Goal: Transaction & Acquisition: Purchase product/service

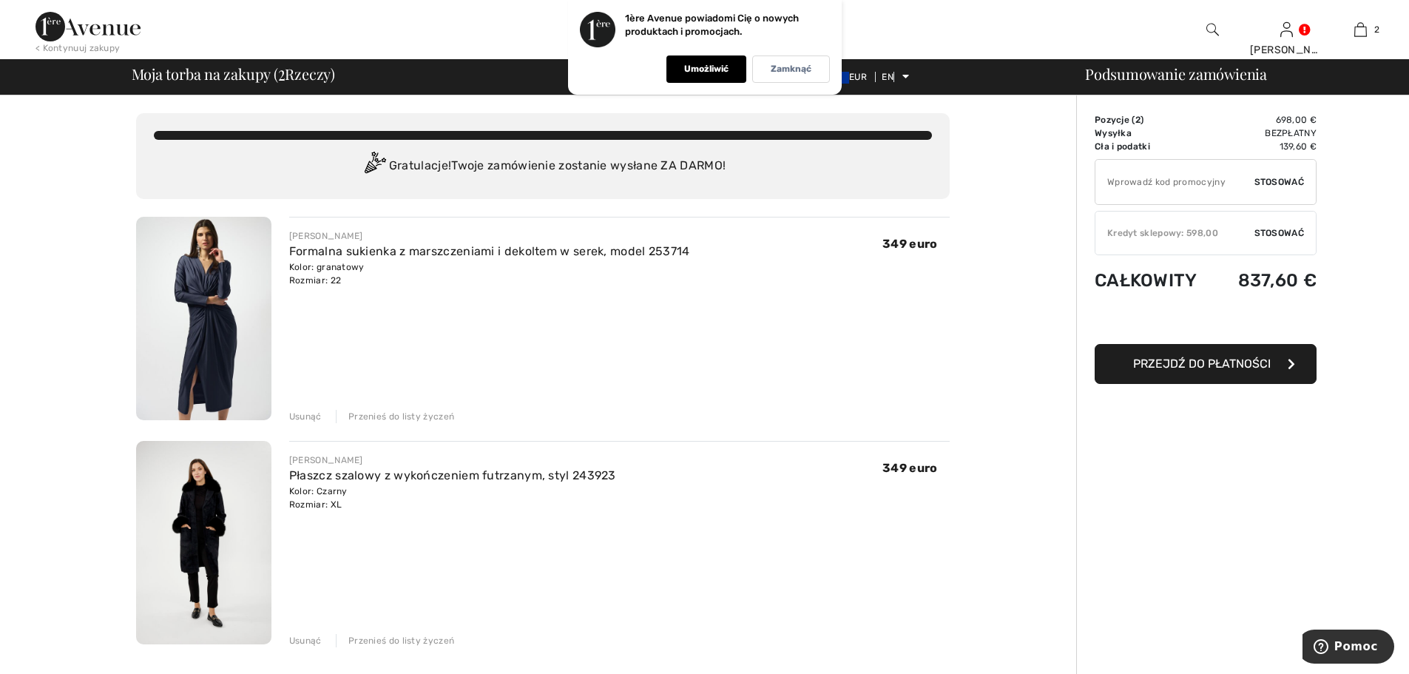
click at [305, 418] on font "Usunąć" at bounding box center [305, 416] width 33 height 10
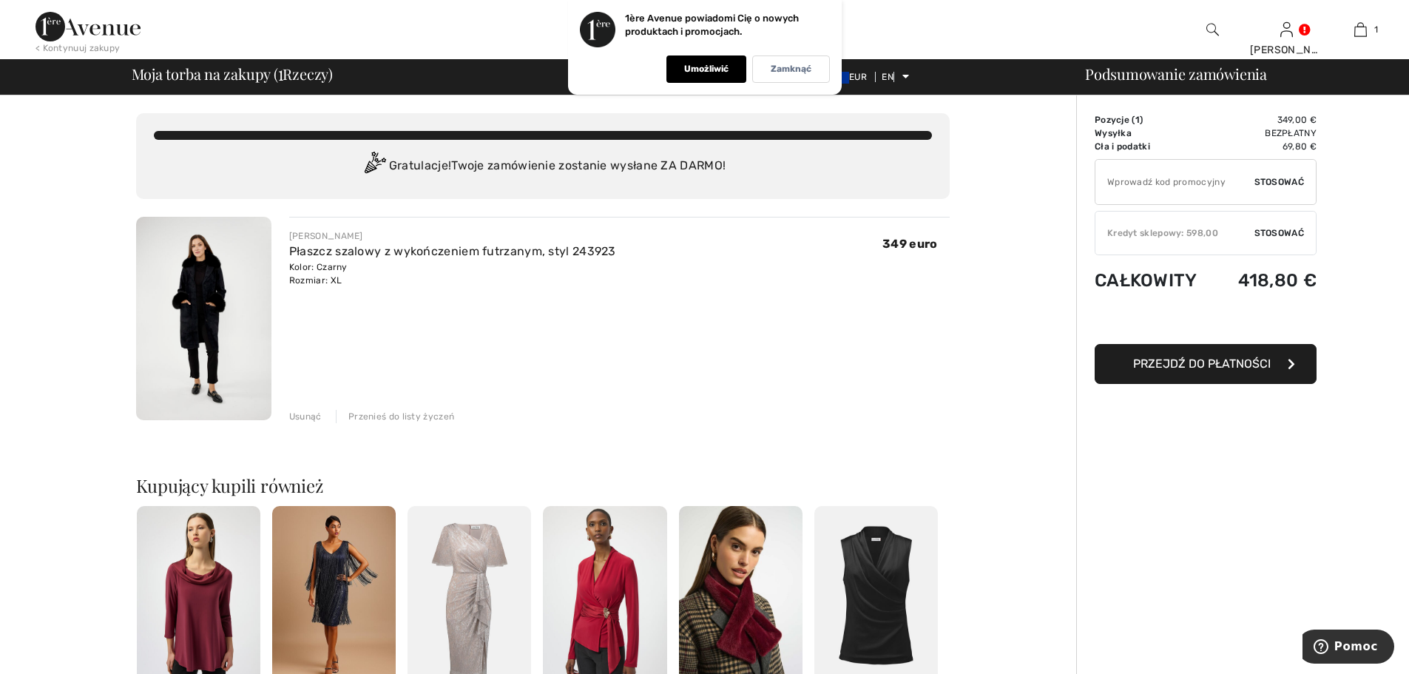
click at [1212, 366] on font "Przejdź do płatności" at bounding box center [1202, 364] width 138 height 14
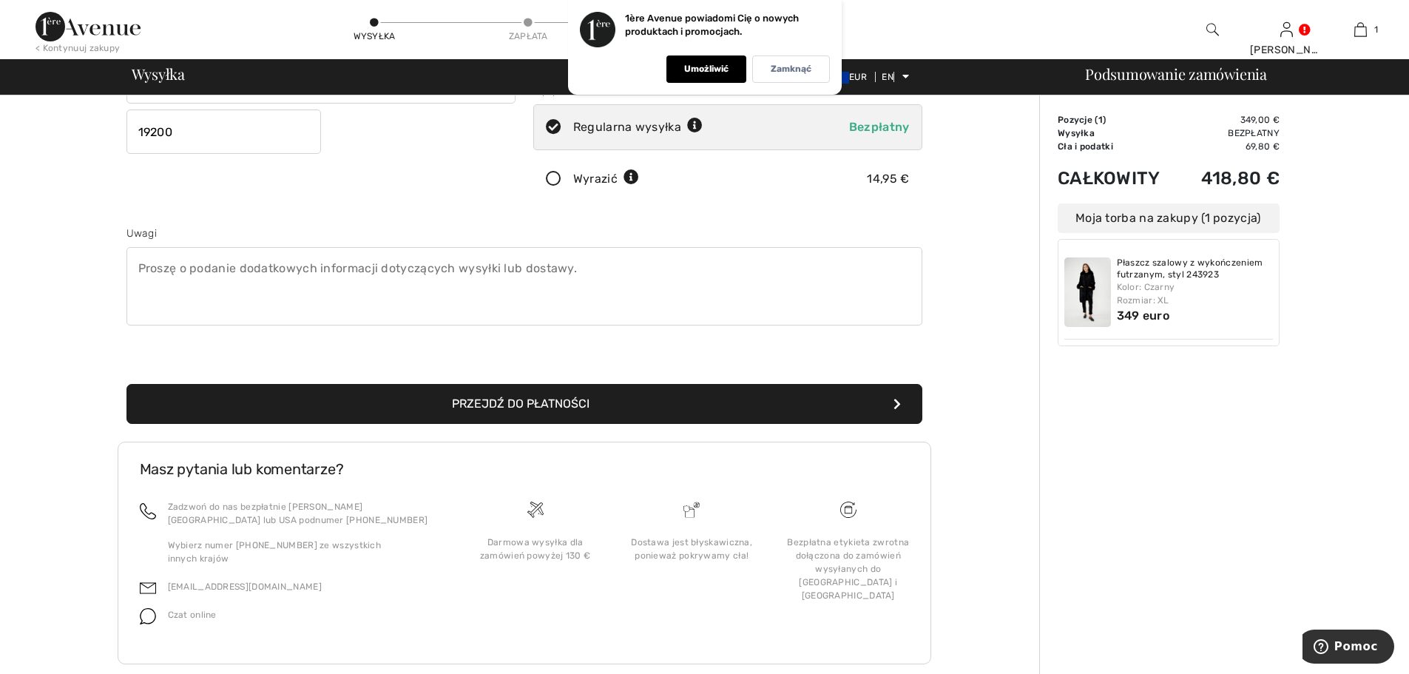
scroll to position [291, 0]
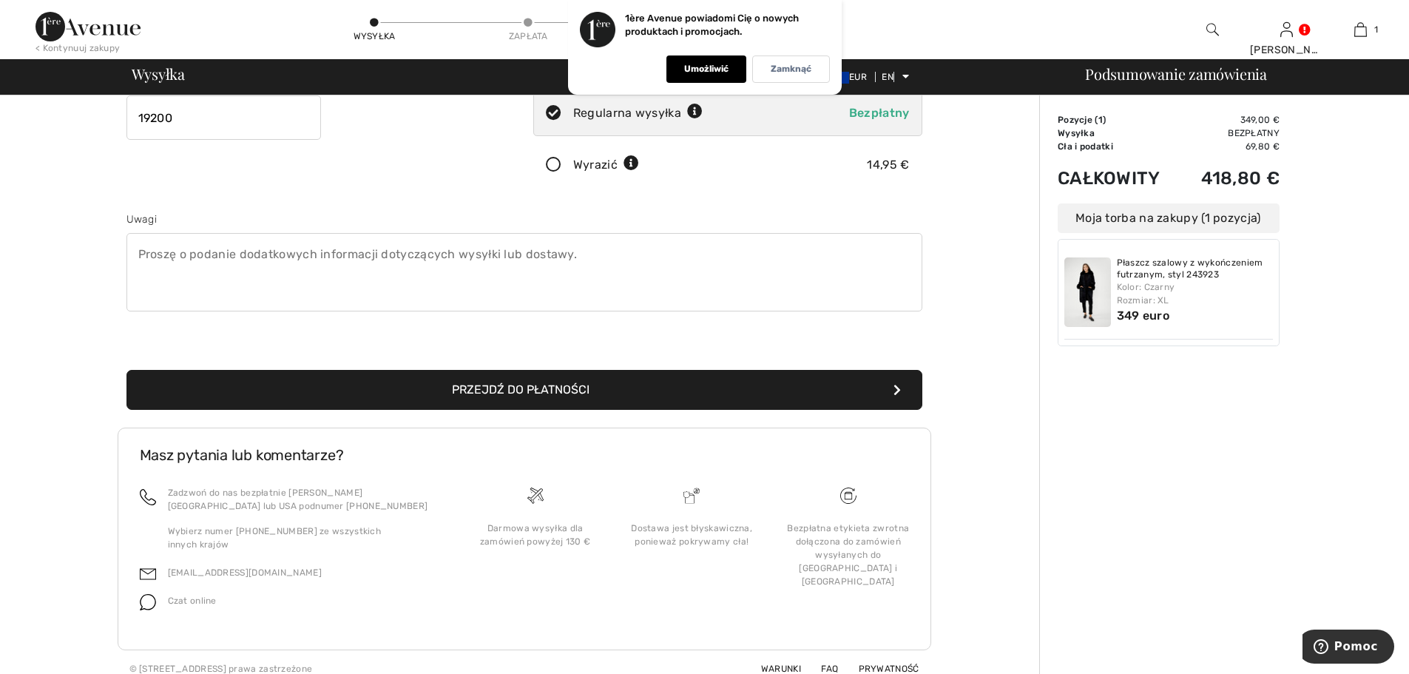
click at [478, 387] on font "Przejdź do płatności" at bounding box center [521, 390] width 138 height 14
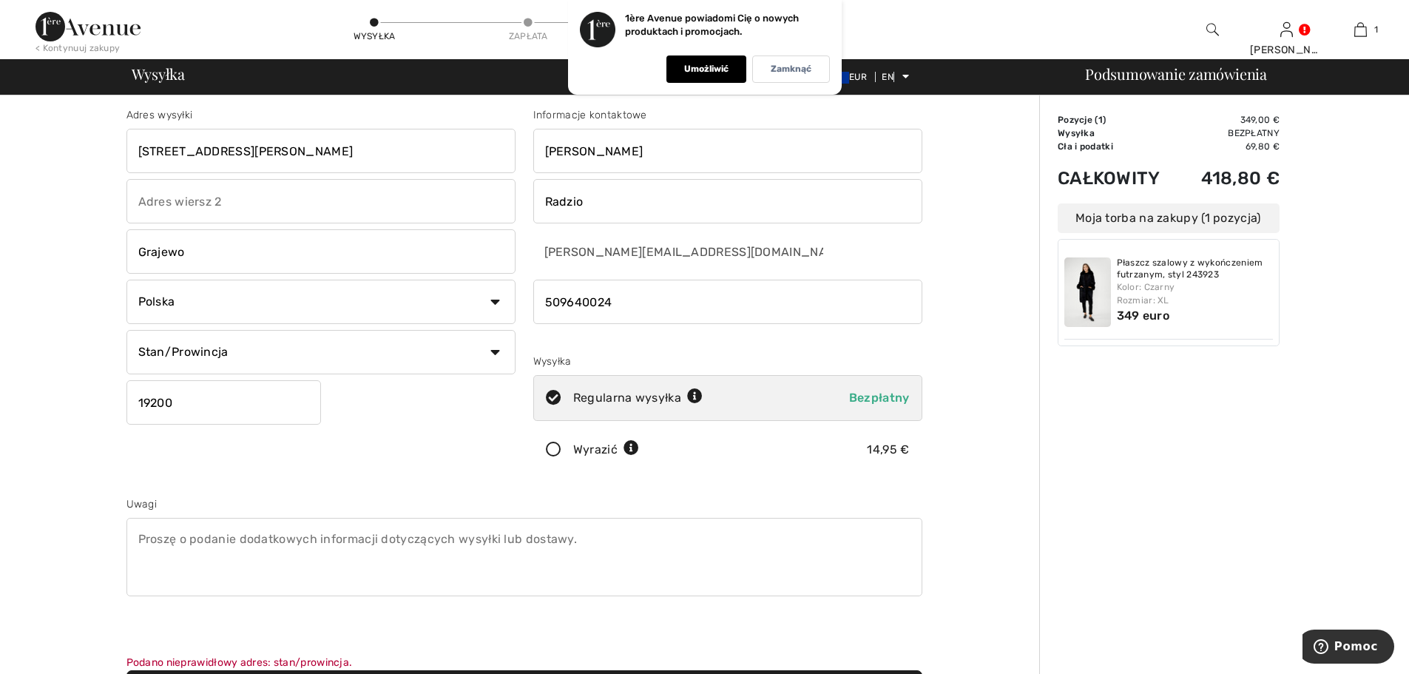
scroll to position [0, 0]
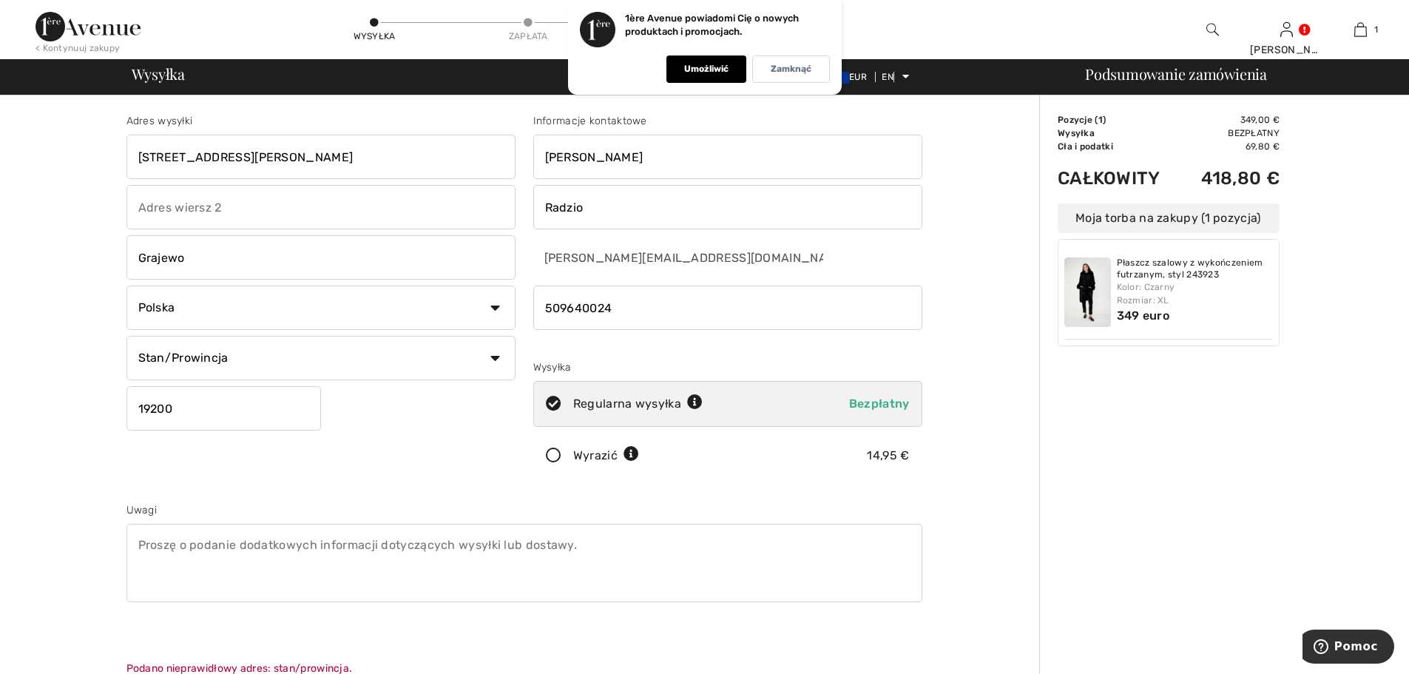
click at [496, 357] on select "Stan/Prowincja Dolnośląskie Kujawsko-Pomorskie Łódzkie Lubelskie Lubuskie Małop…" at bounding box center [321, 358] width 389 height 44
select select "PL"
click at [127, 336] on select "Stan/Prowincja Dolnośląskie Kujawsko-Pomorskie Łódzkie Lubelskie Lubuskie Małop…" at bounding box center [321, 358] width 389 height 44
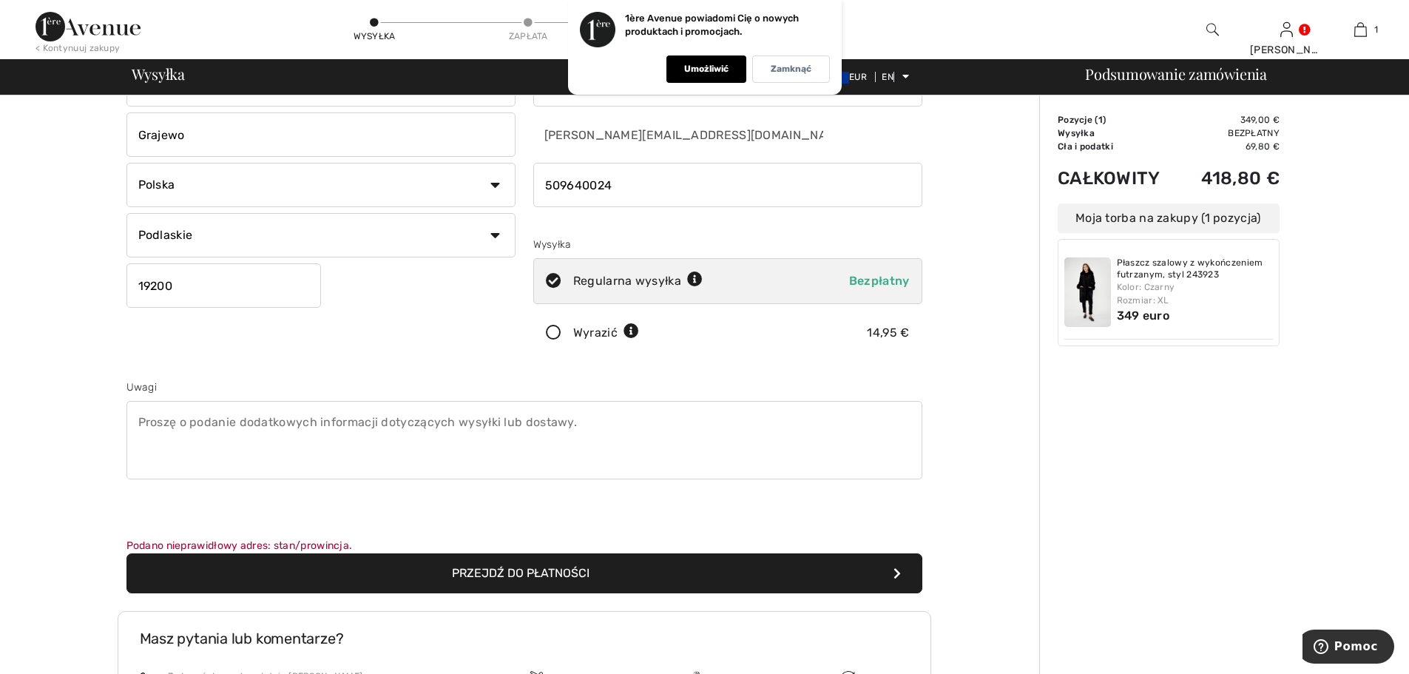
scroll to position [148, 0]
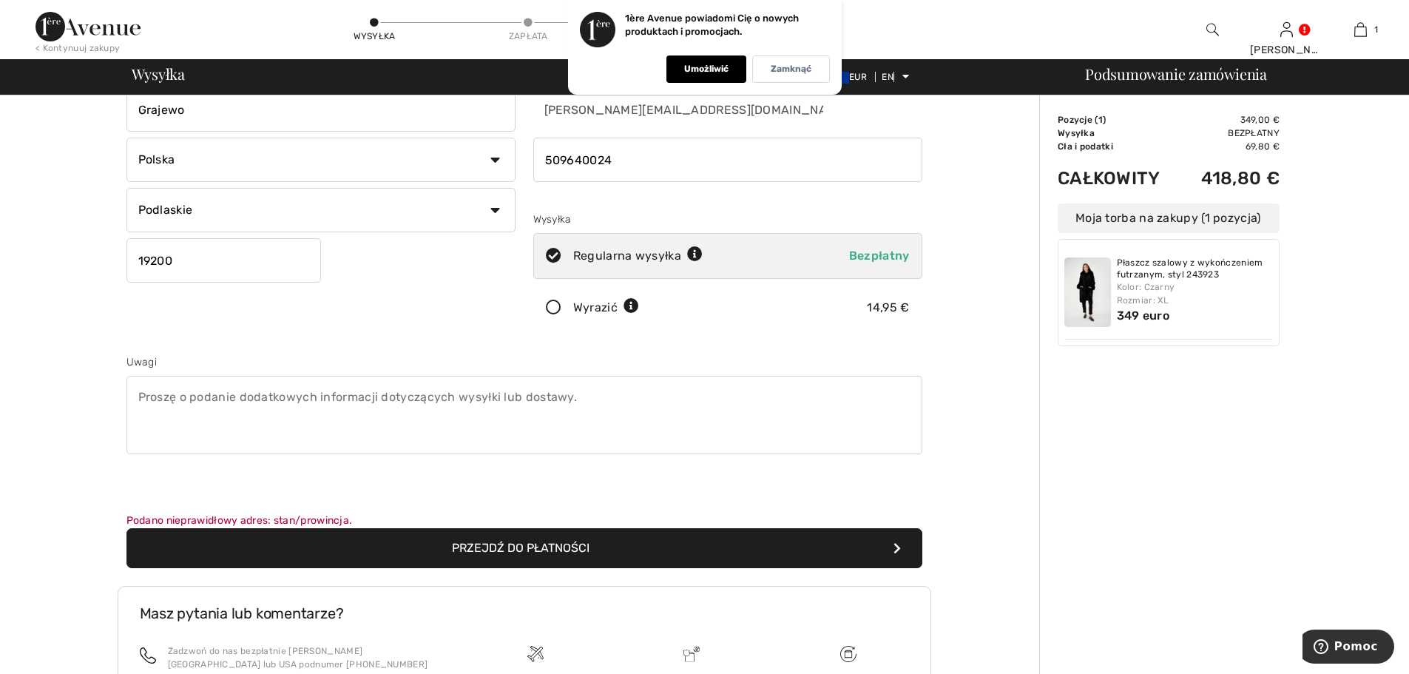
click at [493, 543] on font "Przejdź do płatności" at bounding box center [521, 548] width 138 height 14
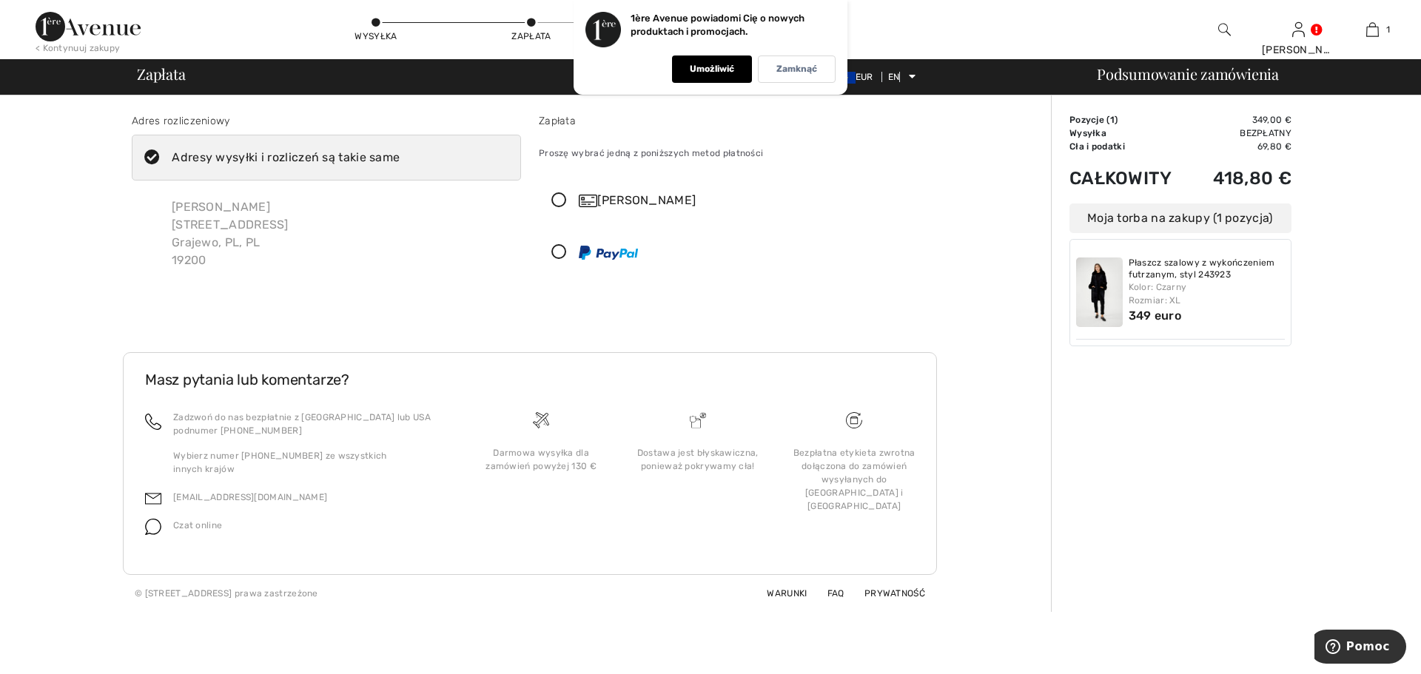
click at [556, 252] on icon at bounding box center [558, 253] width 39 height 16
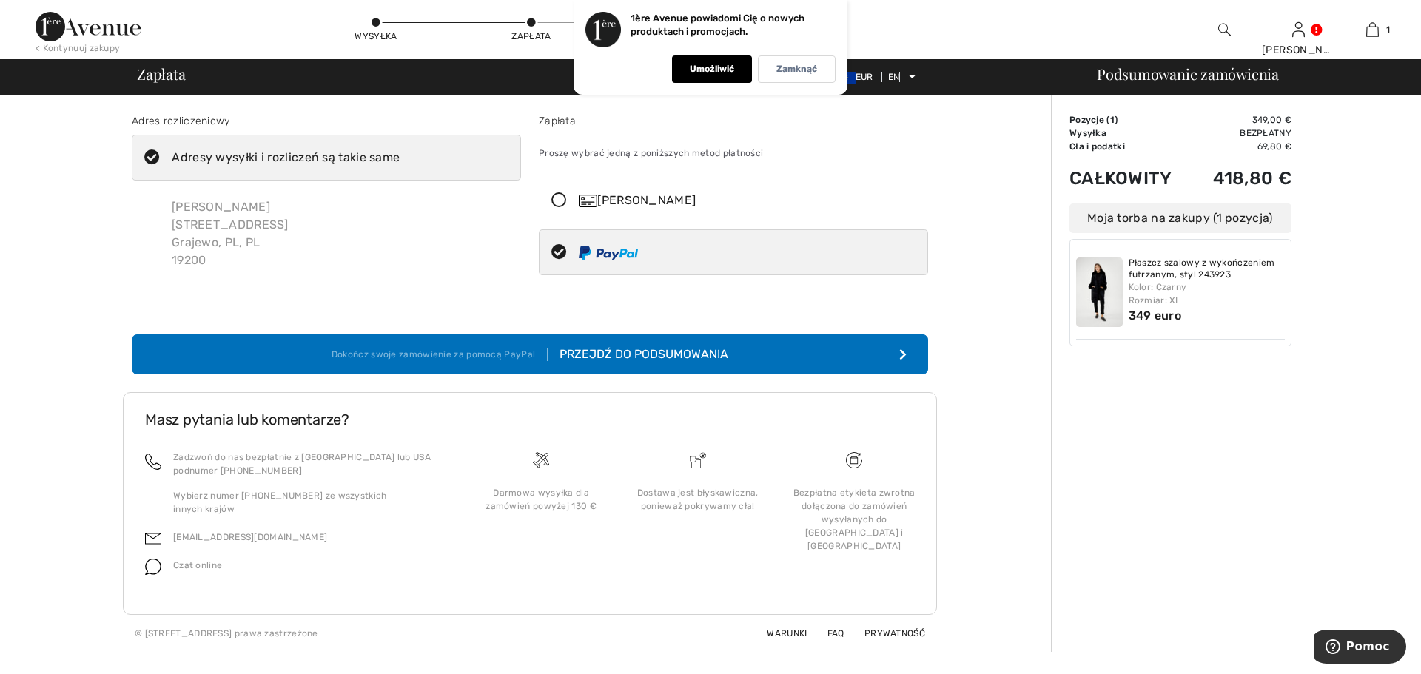
click at [751, 348] on button "Dokończ swoje zamówienie za pomocą PayPal Przejdź do podsumowania" at bounding box center [530, 354] width 796 height 40
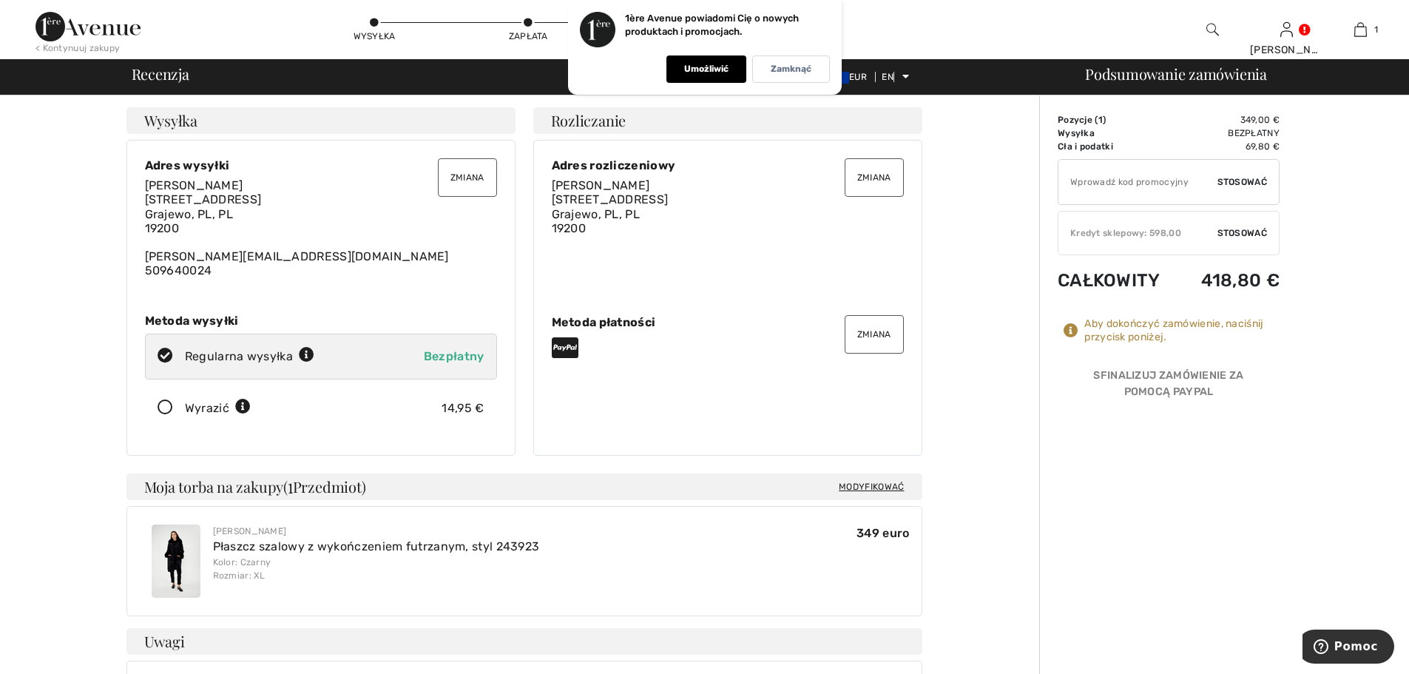
click at [887, 336] on font "Zmiana" at bounding box center [875, 334] width 34 height 10
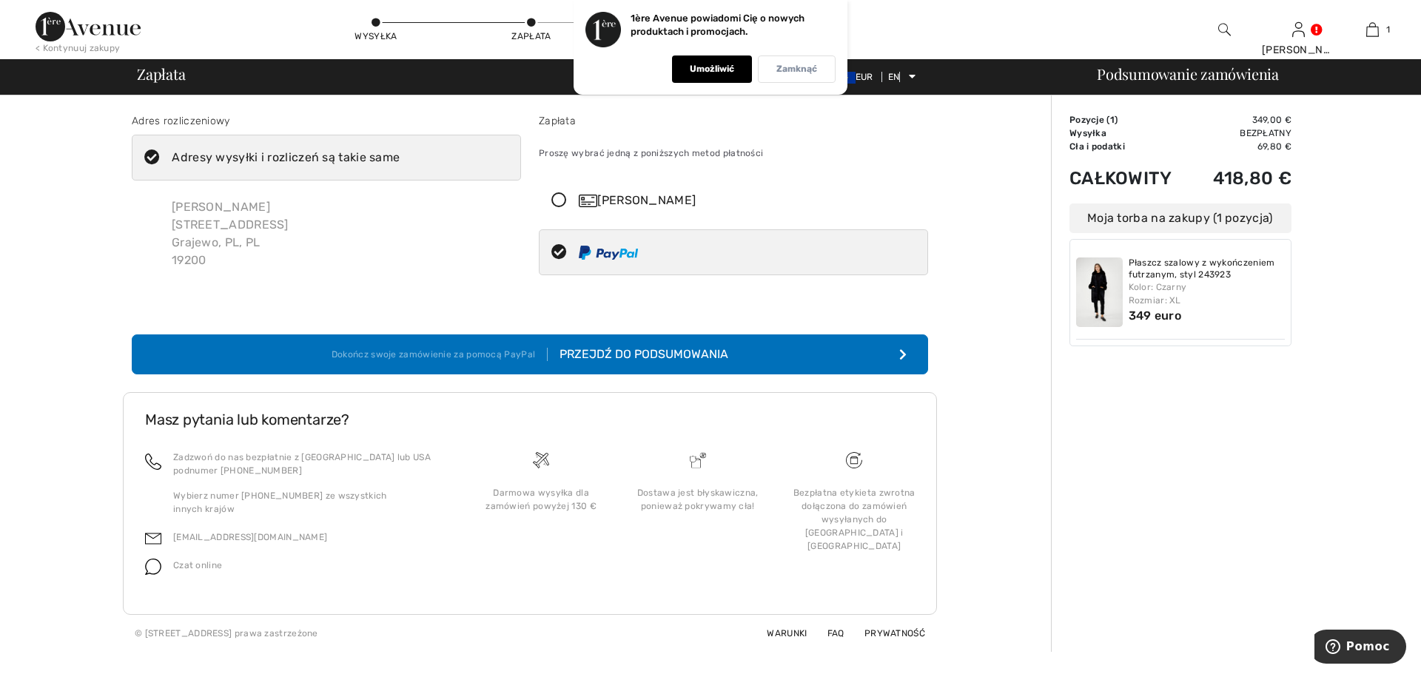
click at [808, 67] on font "Zamknąć" at bounding box center [796, 69] width 41 height 10
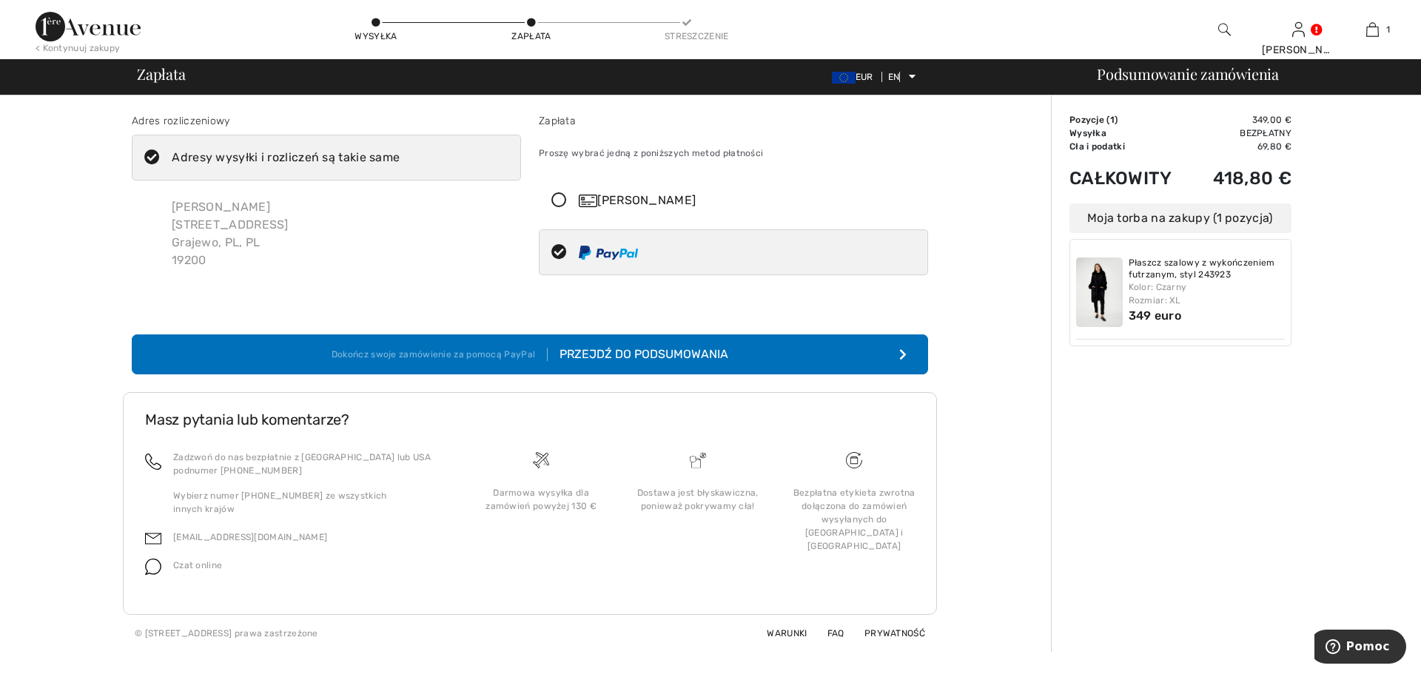
click at [554, 193] on icon at bounding box center [558, 201] width 39 height 16
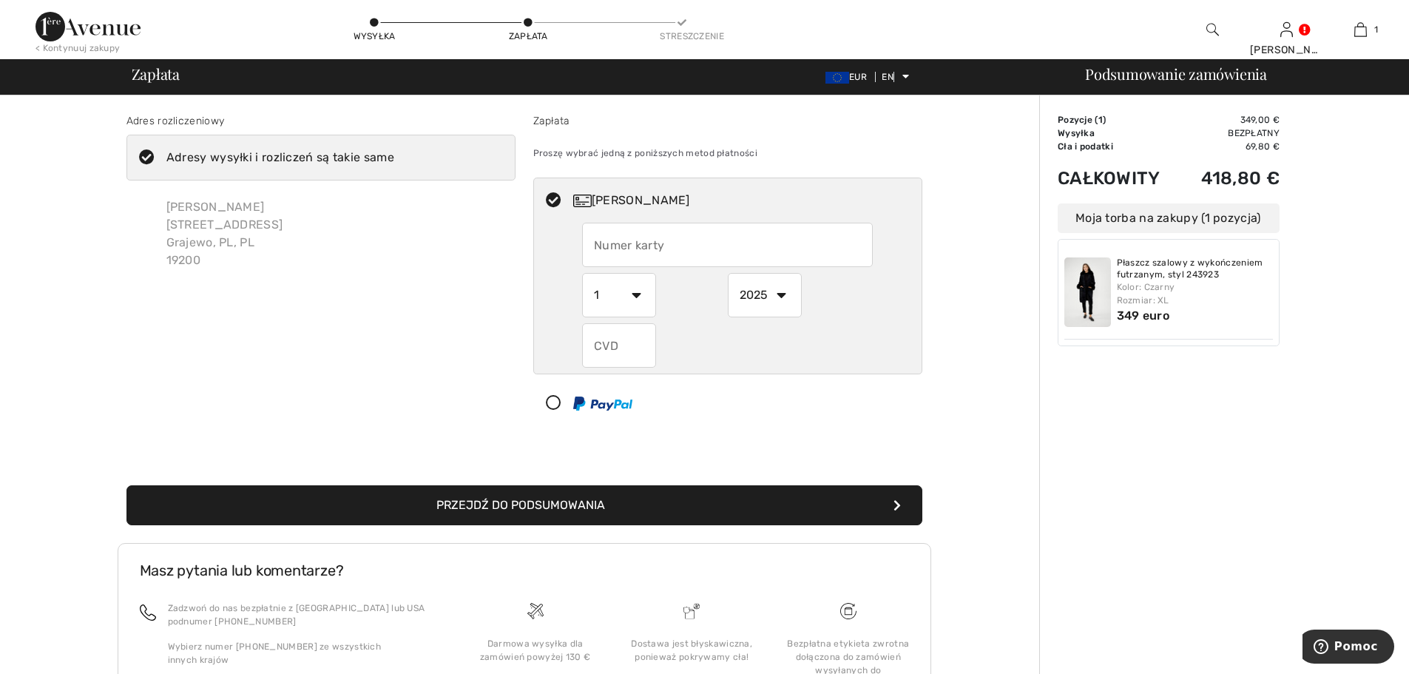
click at [684, 246] on input "text" at bounding box center [727, 245] width 291 height 44
type input "5575060117643823"
click at [638, 293] on select "1 2 3 4 5 6 7 8 9 10 11 12" at bounding box center [619, 295] width 74 height 44
select select "5"
click at [582, 273] on select "1 2 3 4 5 6 7 8 9 10 11 12" at bounding box center [619, 295] width 74 height 44
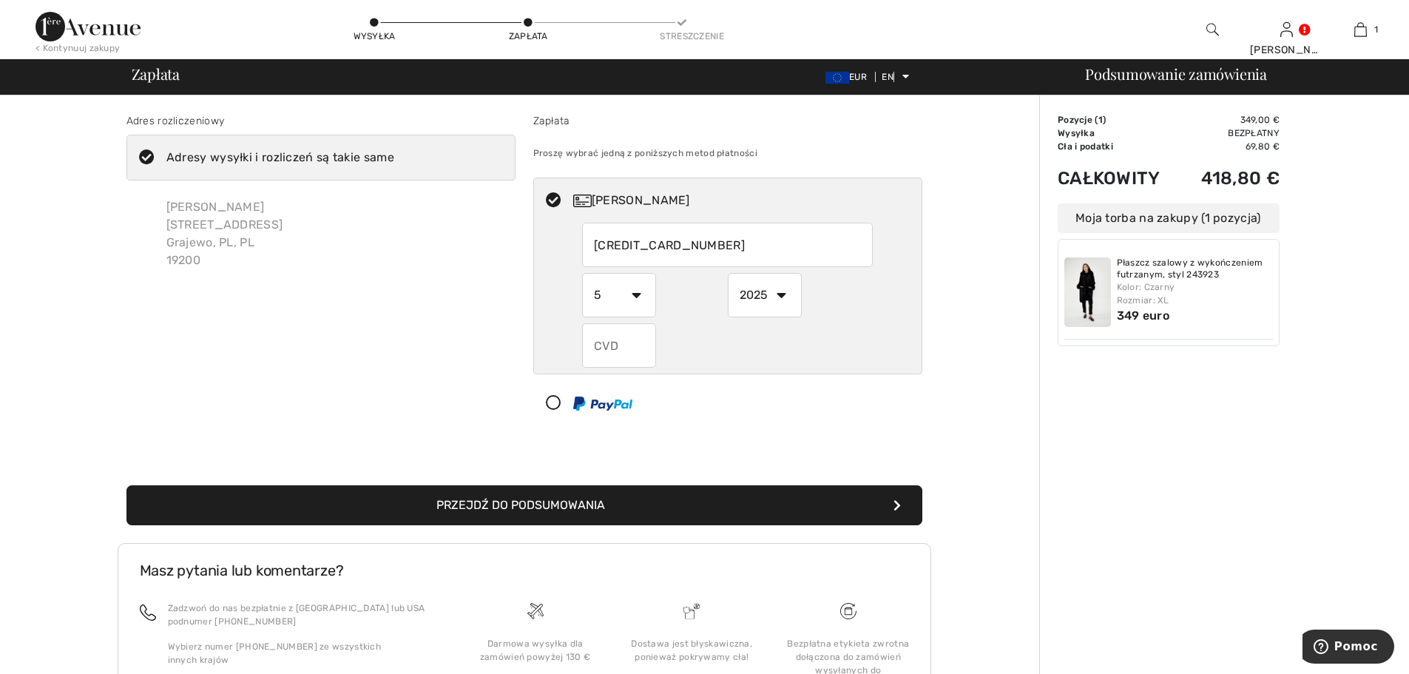
click at [781, 296] on select "2025 2026 2027 2028 2029 2030 2031 2032 2033 2034 2035" at bounding box center [765, 295] width 74 height 44
select select "2027"
click at [728, 273] on select "2025 2026 2027 2028 2029 2030 2031 2032 2033 2034 2035" at bounding box center [765, 295] width 74 height 44
drag, startPoint x: 596, startPoint y: 348, endPoint x: 678, endPoint y: 354, distance: 82.3
click at [596, 348] on input "text" at bounding box center [619, 345] width 74 height 44
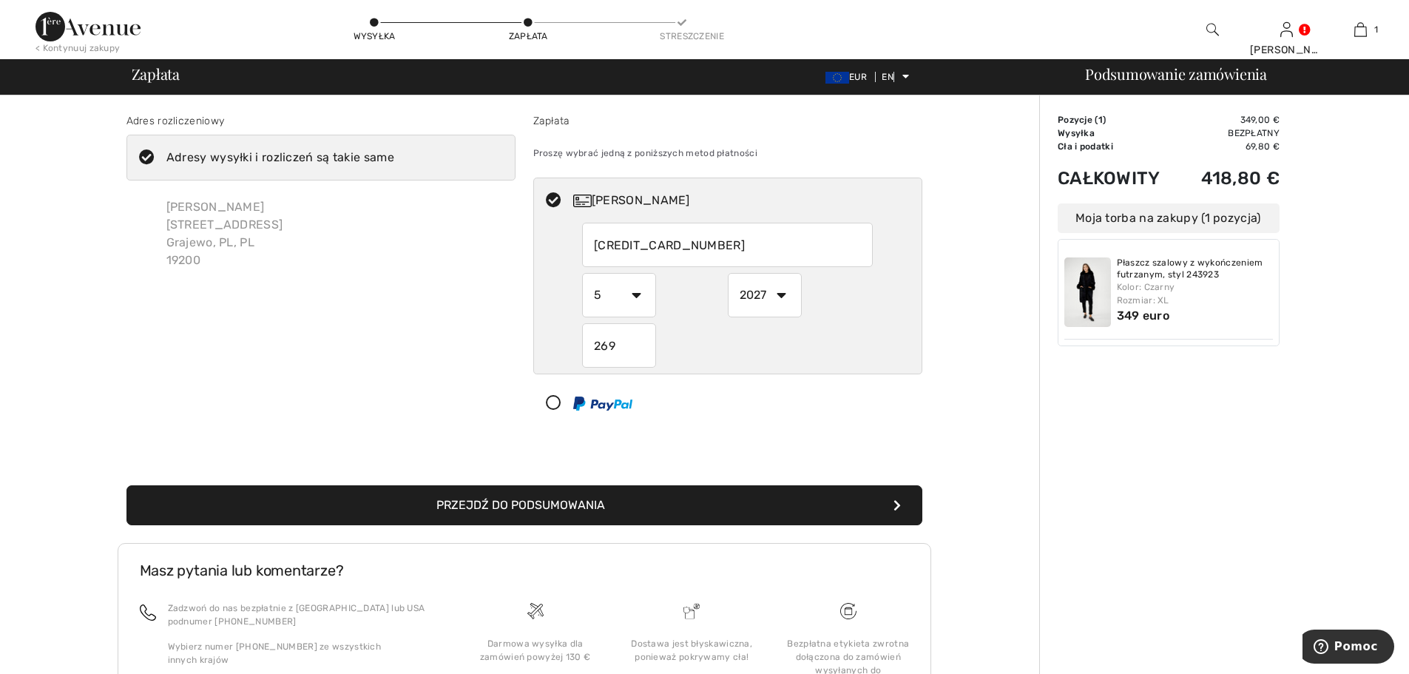
type input "269"
click at [617, 507] on button "Przejdź do podsumowania" at bounding box center [525, 505] width 796 height 40
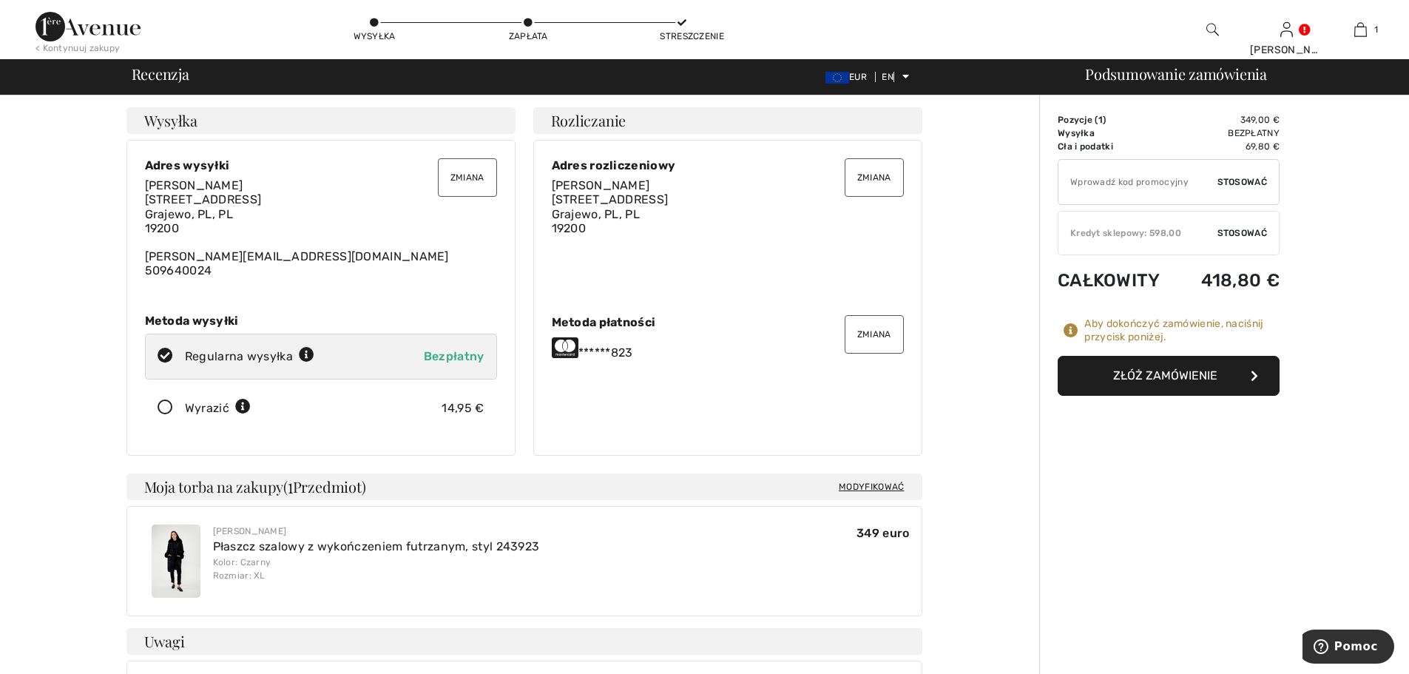
click at [1249, 375] on button "Złóż zamówienie" at bounding box center [1169, 376] width 222 height 40
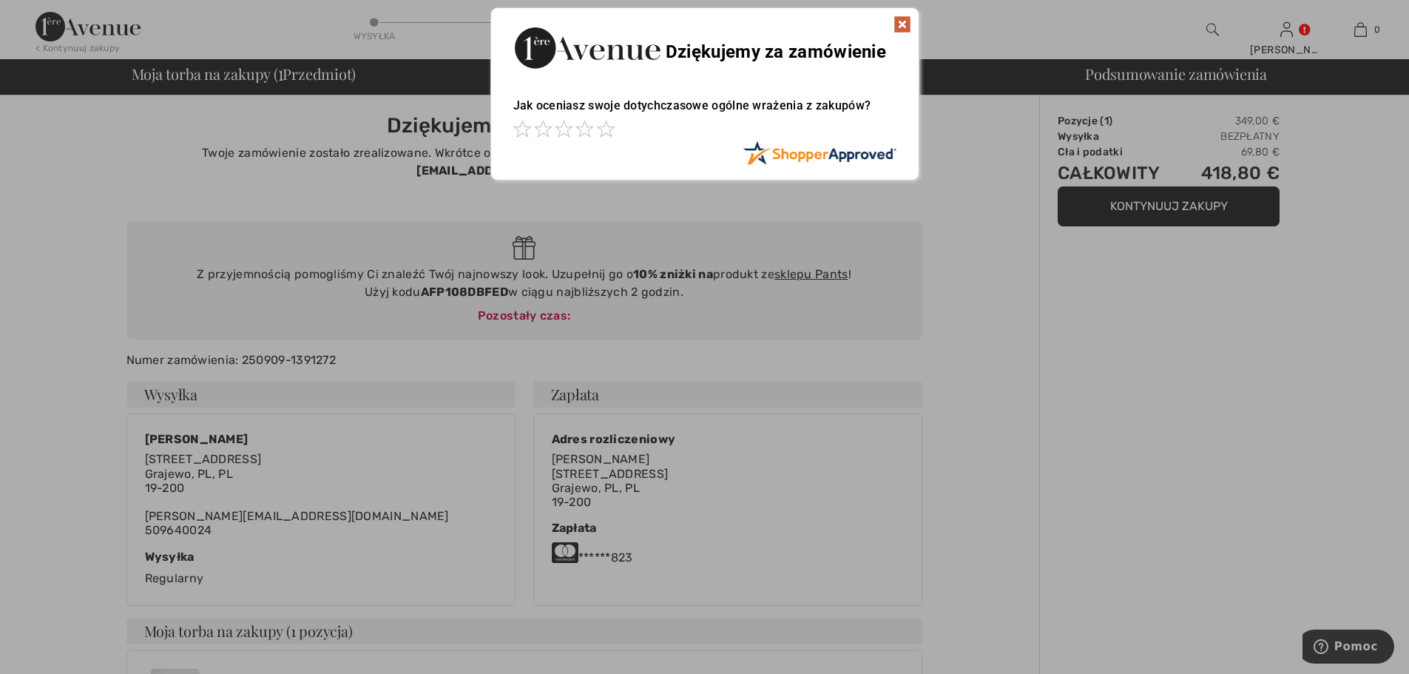
click at [900, 20] on img at bounding box center [903, 25] width 18 height 18
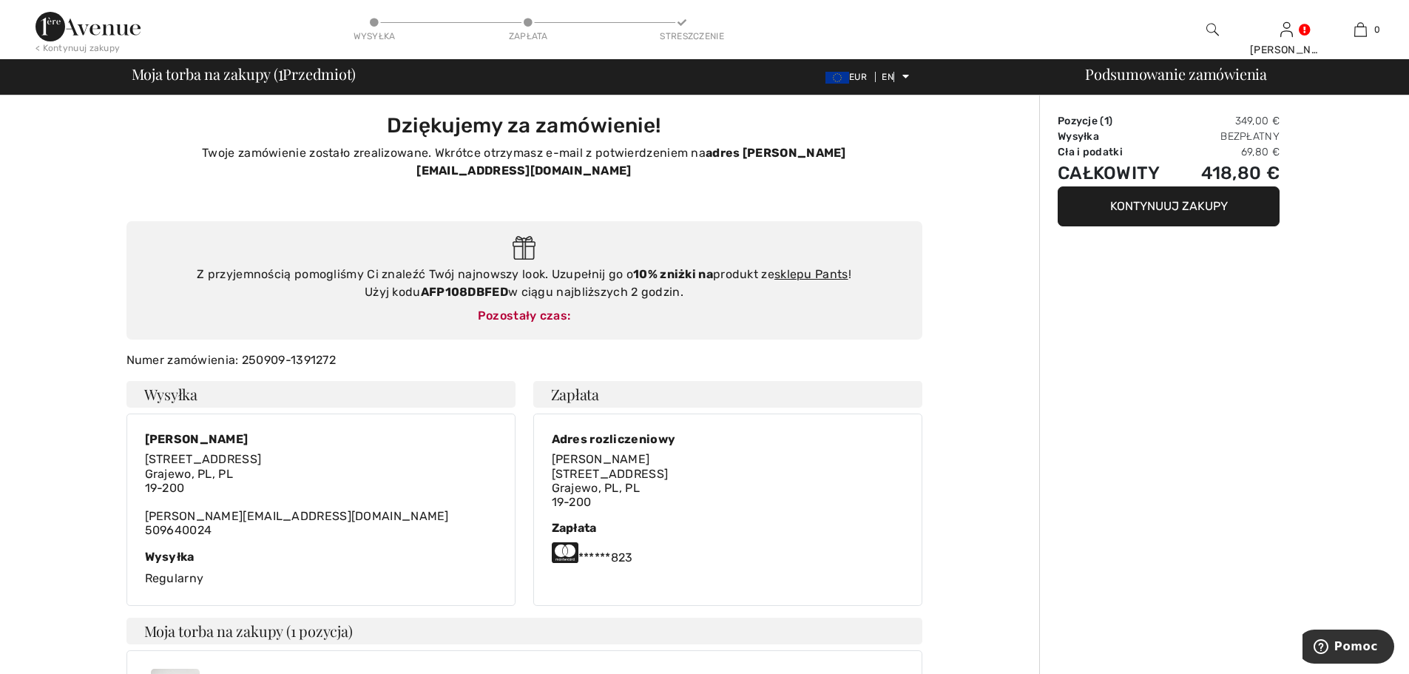
click at [1107, 220] on button "Kontynuuj zakupy" at bounding box center [1169, 206] width 222 height 40
